Goal: Book appointment/travel/reservation

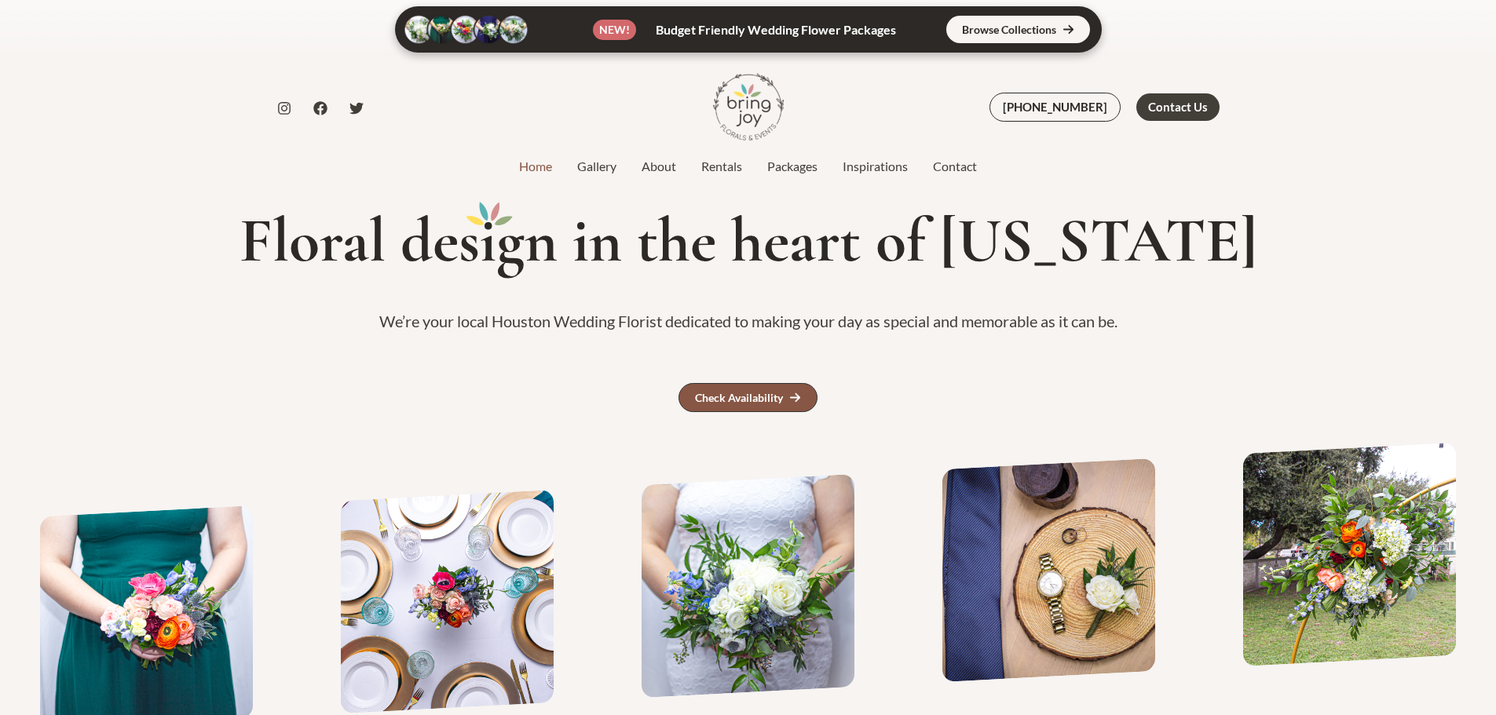
click at [758, 402] on div "Check Availability" at bounding box center [739, 398] width 88 height 11
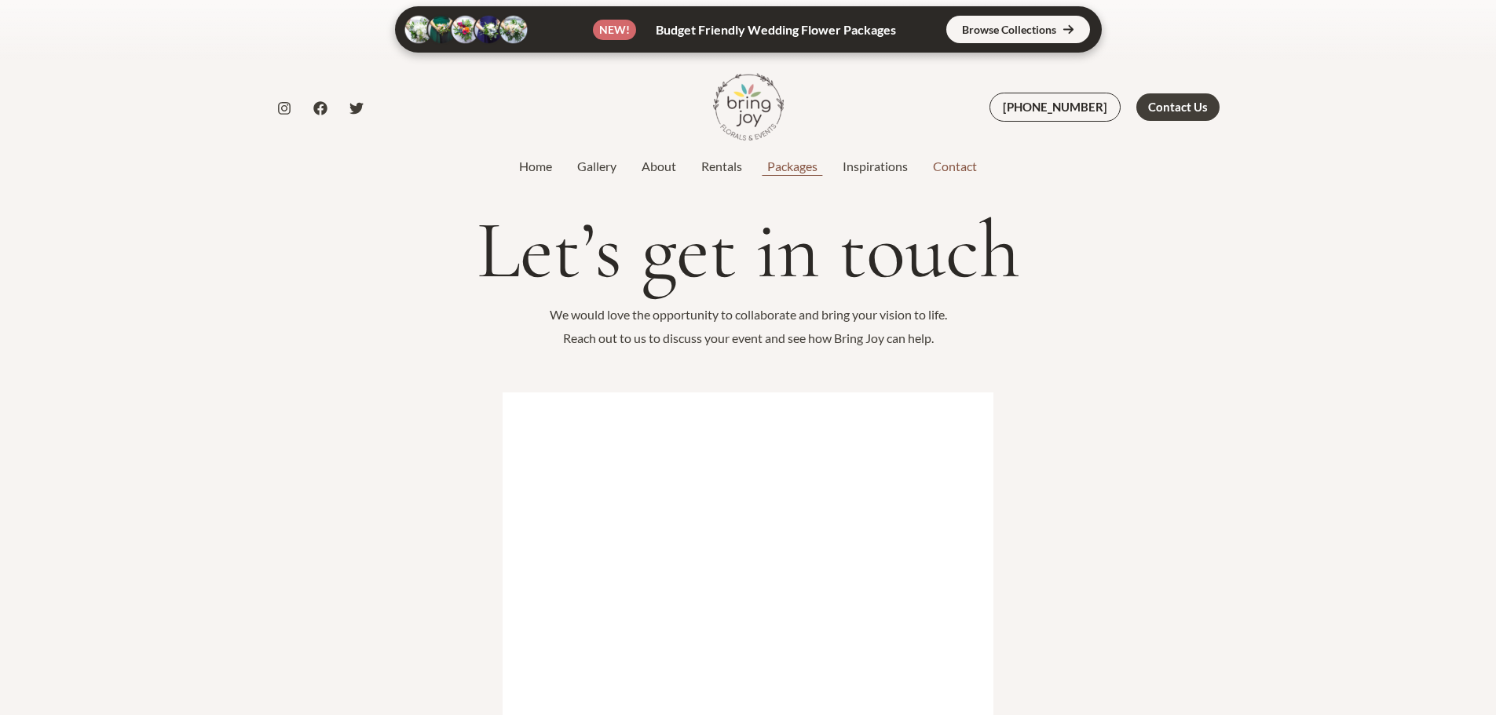
click at [785, 161] on link "Packages" at bounding box center [792, 166] width 75 height 19
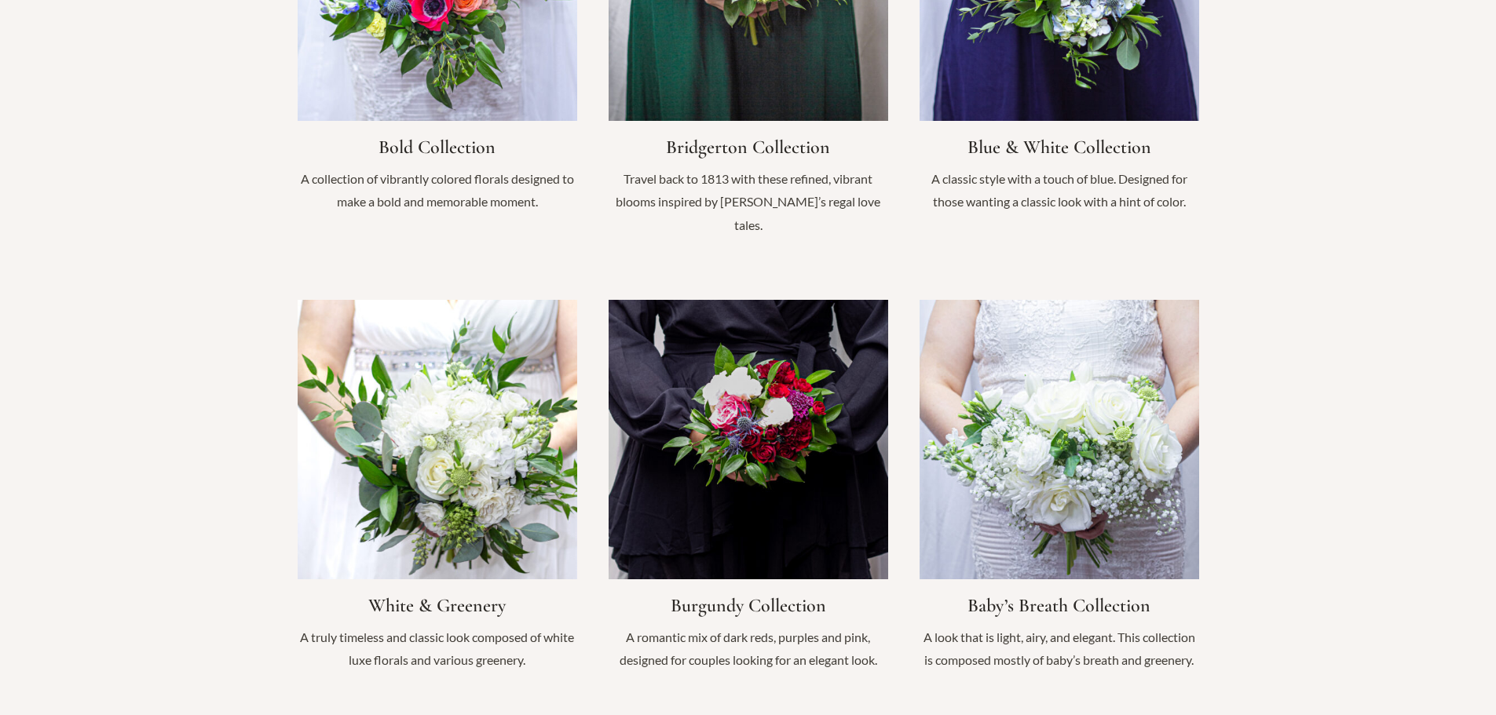
scroll to position [1492, 0]
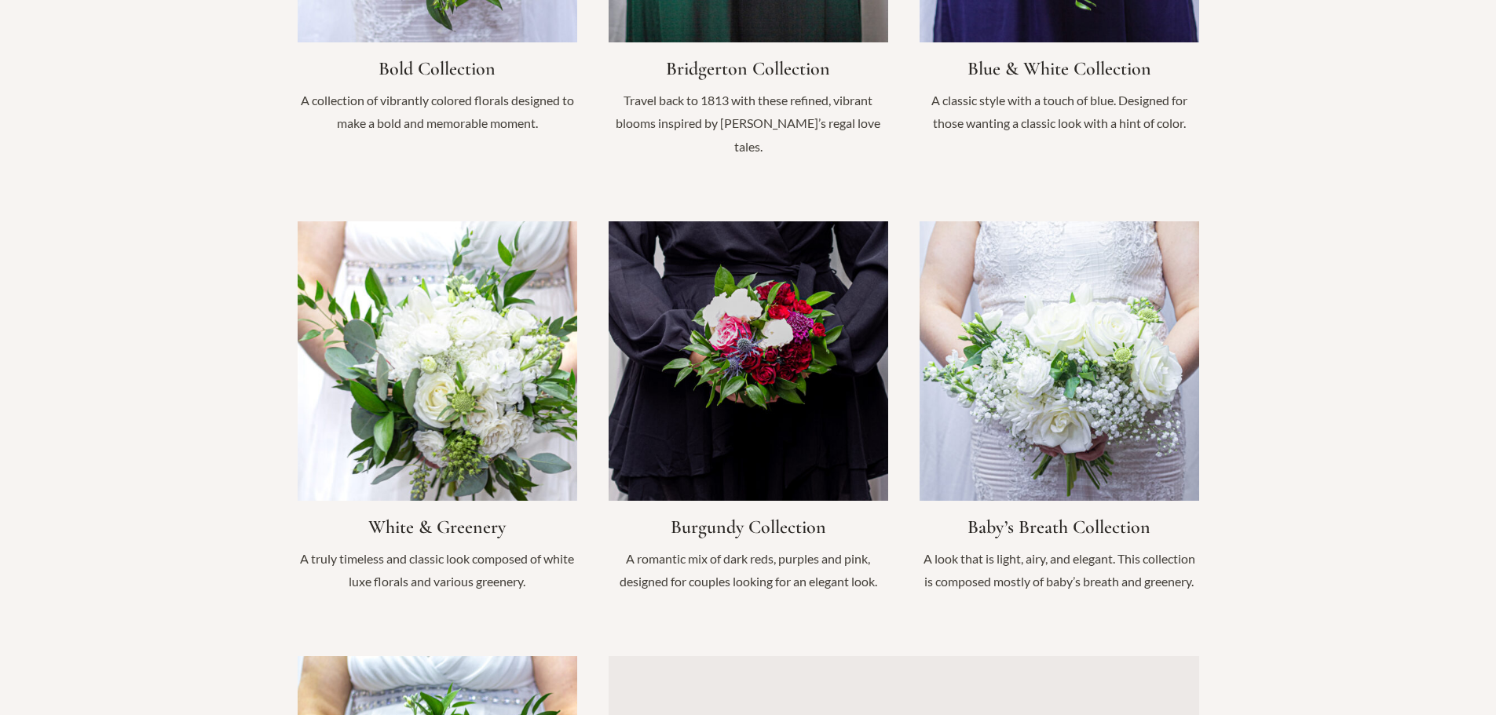
click at [401, 435] on link "Infobox Link" at bounding box center [438, 415] width 280 height 388
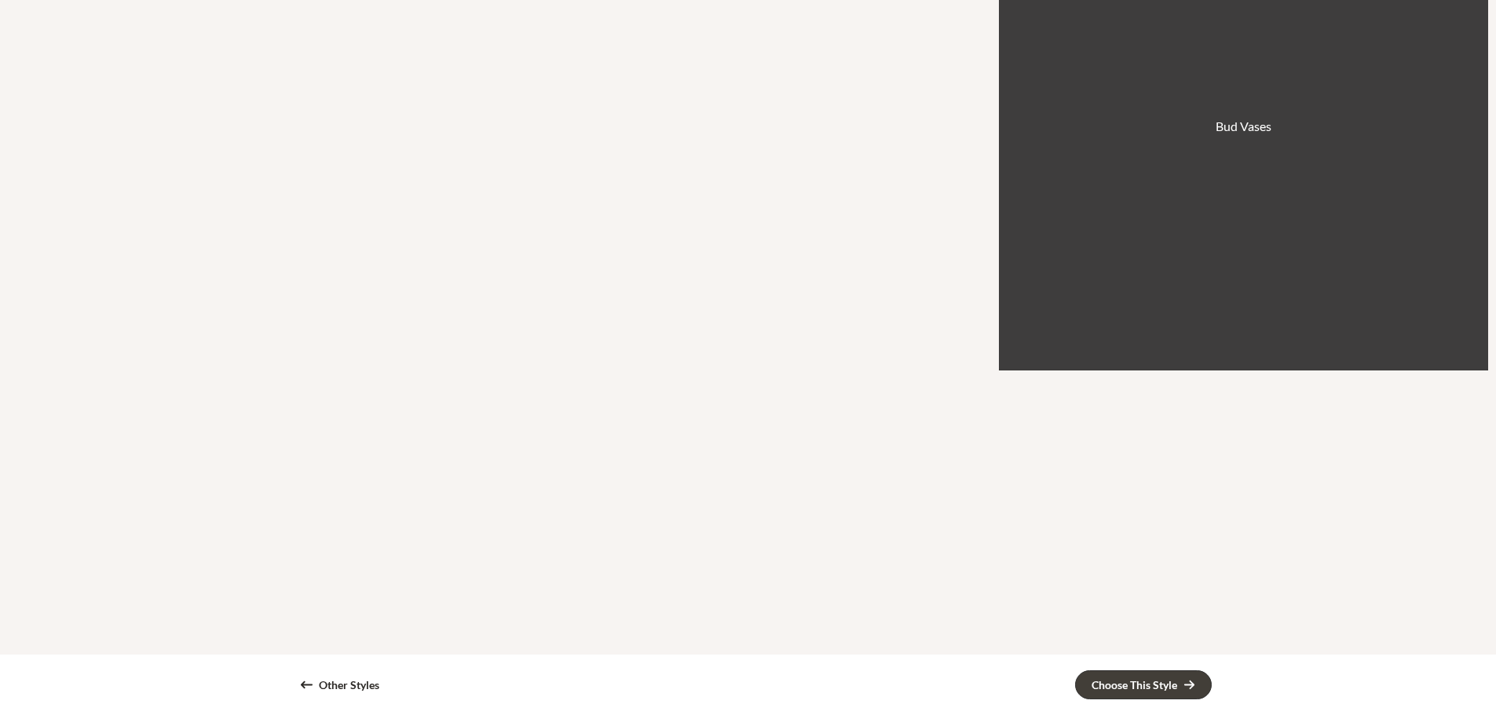
scroll to position [1806, 0]
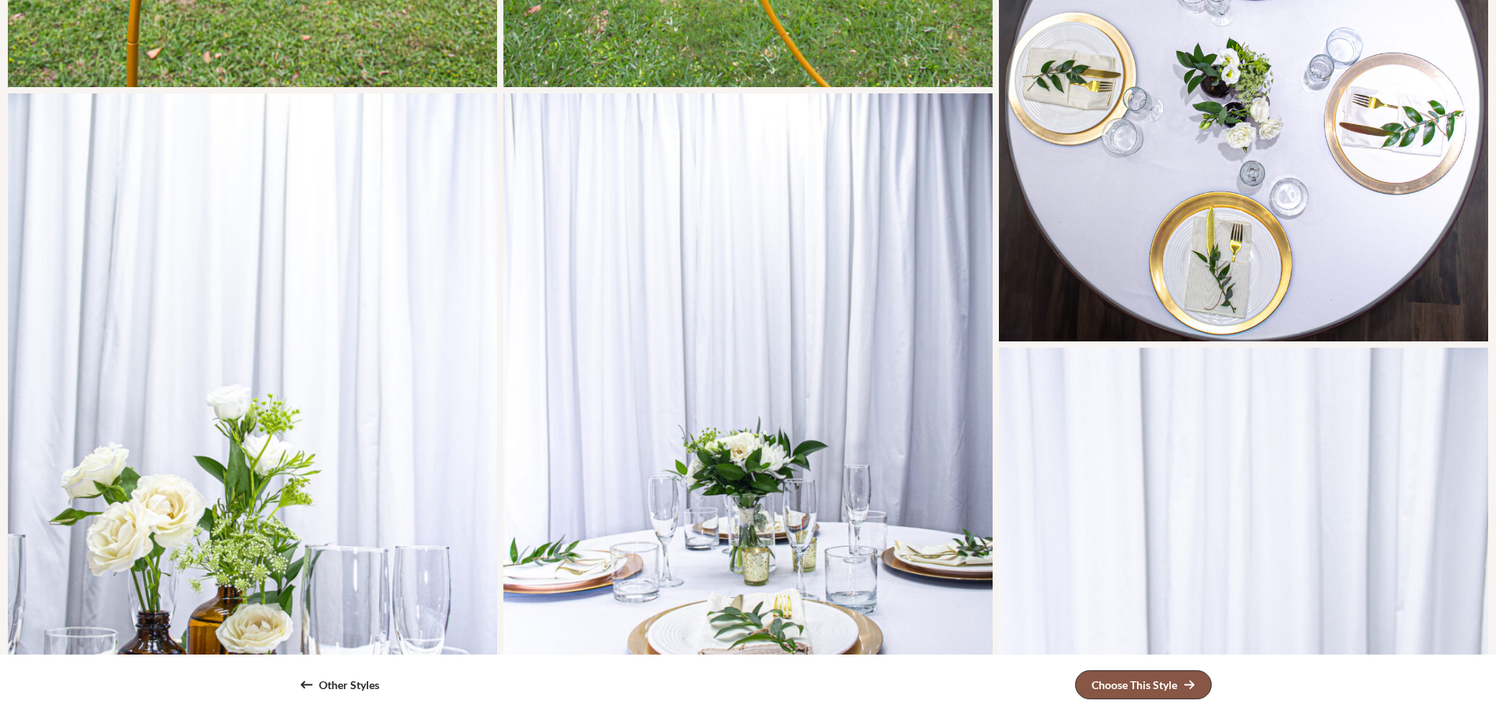
click at [1169, 693] on link "Choose This Style" at bounding box center [1143, 685] width 137 height 29
